Goal: Find specific page/section: Find specific page/section

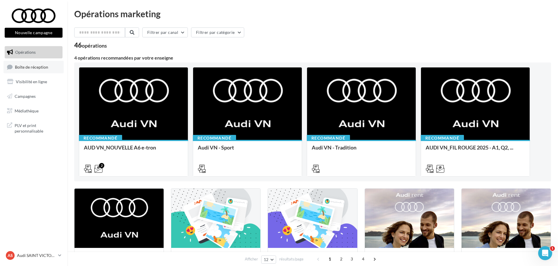
click at [36, 72] on link "Boîte de réception" at bounding box center [34, 67] width 60 height 13
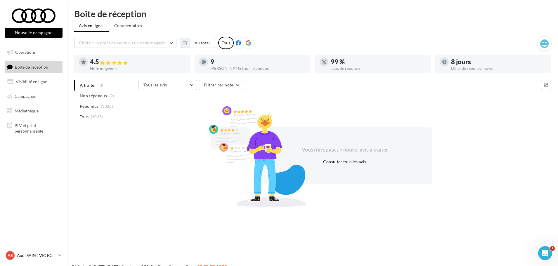
click at [17, 255] on p "Audi SAINT VICTORET" at bounding box center [36, 255] width 39 height 6
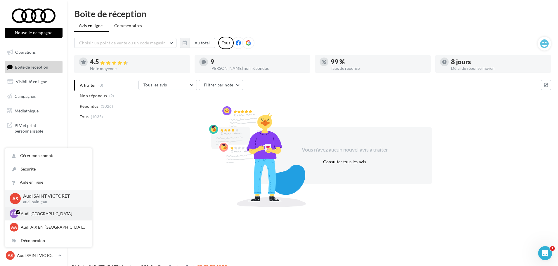
click at [32, 218] on div "AM Audi MARSEILLE audi-mars-gau" at bounding box center [48, 213] width 87 height 13
click at [36, 214] on p "Audi [GEOGRAPHIC_DATA]" at bounding box center [53, 214] width 64 height 6
